Goal: Information Seeking & Learning: Understand process/instructions

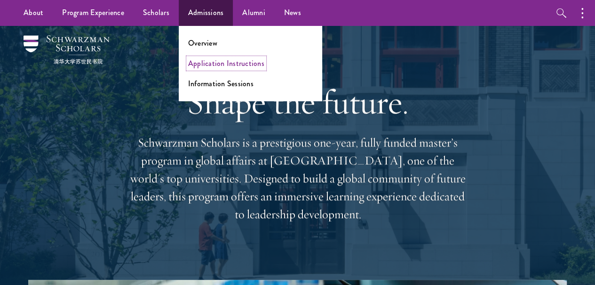
click at [214, 64] on link "Application Instructions" at bounding box center [226, 63] width 76 height 11
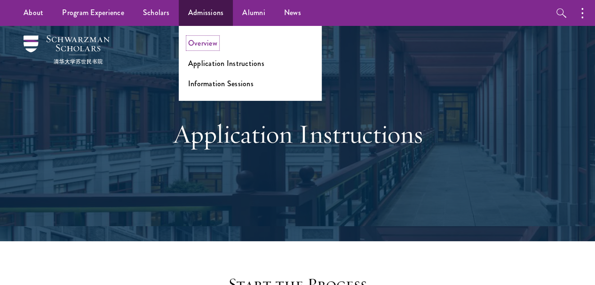
click at [205, 44] on link "Overview" at bounding box center [202, 43] width 29 height 11
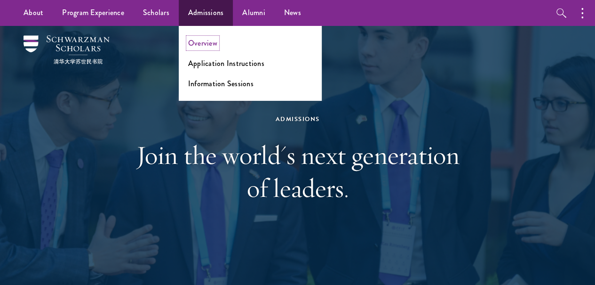
click at [208, 44] on link "Overview" at bounding box center [202, 43] width 29 height 11
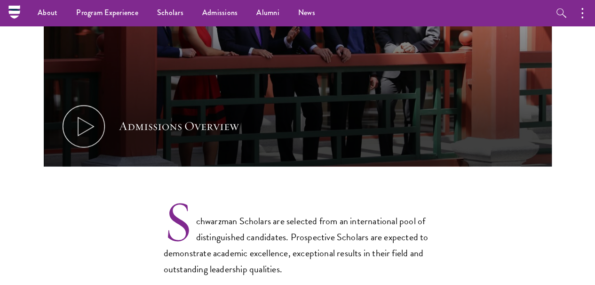
scroll to position [449, 0]
